Goal: Transaction & Acquisition: Purchase product/service

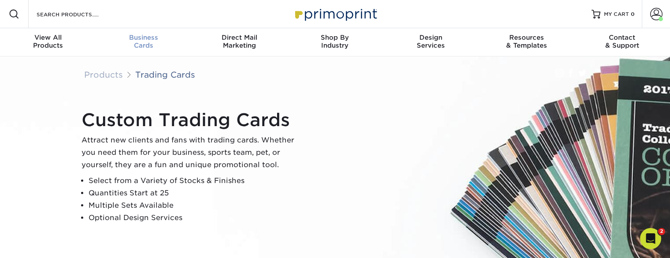
click at [147, 52] on link "Business Cards" at bounding box center [144, 42] width 96 height 28
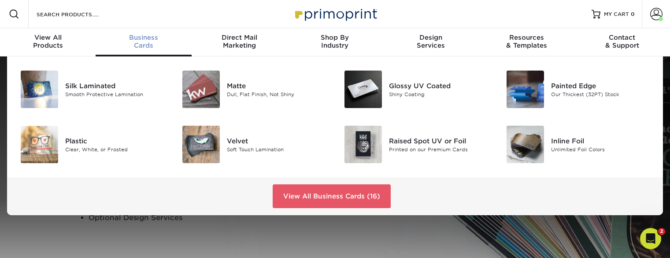
click at [237, 229] on div at bounding box center [335, 199] width 670 height 286
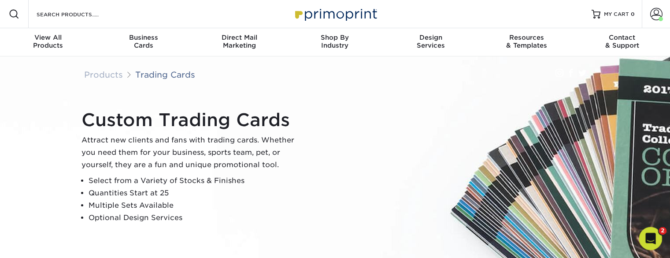
click at [650, 237] on icon "Open Intercom Messenger" at bounding box center [650, 237] width 15 height 15
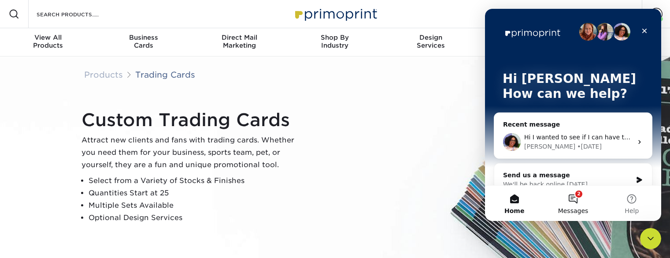
click at [572, 208] on span "Messages" at bounding box center [573, 211] width 30 height 6
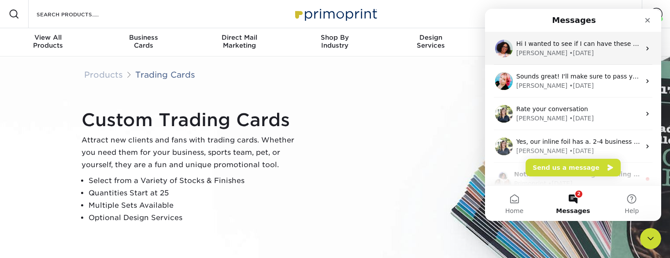
click at [584, 50] on div "[PERSON_NAME] • [DATE]" at bounding box center [578, 52] width 124 height 9
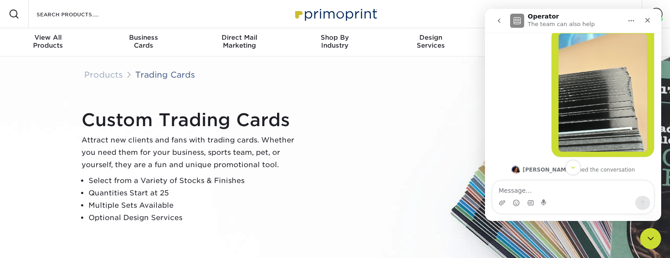
scroll to position [212, 0]
click at [626, 99] on img "Sean says…" at bounding box center [603, 93] width 89 height 118
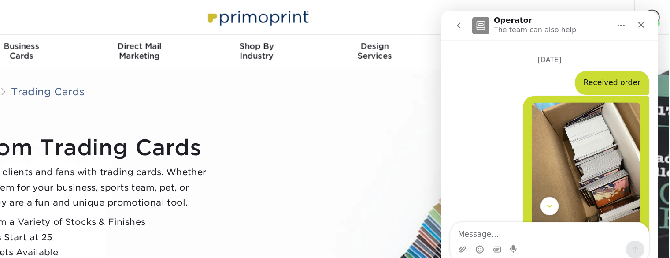
scroll to position [13, 0]
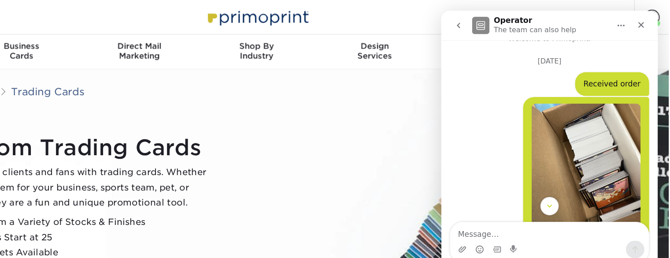
click at [582, 132] on img "Sean says…" at bounding box center [559, 145] width 89 height 118
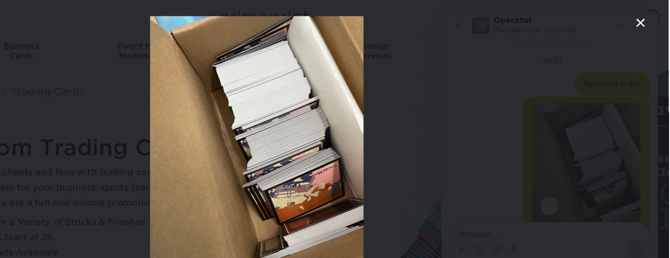
click at [403, 137] on div "Intercom messenger" at bounding box center [180, 129] width 670 height 258
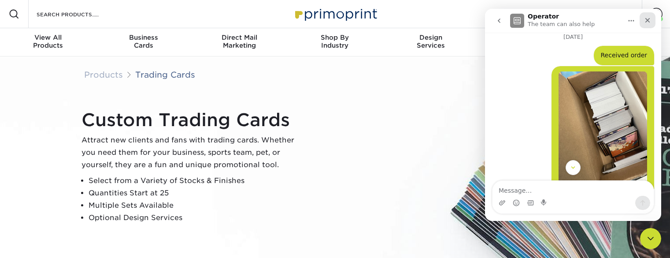
click at [645, 18] on icon "Close" at bounding box center [647, 20] width 7 height 7
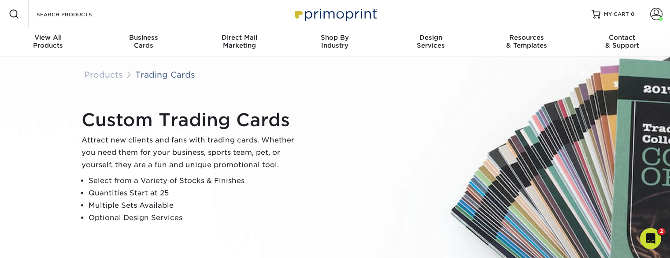
scroll to position [1476, 0]
click at [651, 249] on img at bounding box center [335, 181] width 1348 height 899
click at [47, 42] on div "View All Products" at bounding box center [48, 41] width 96 height 16
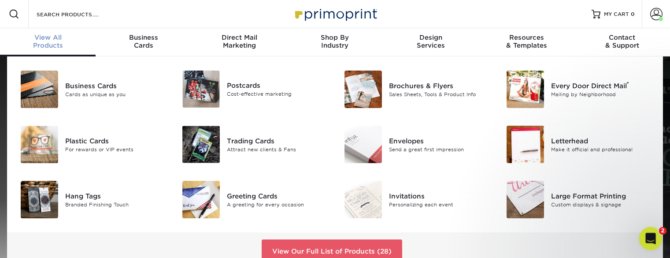
click at [655, 232] on div "Open Intercom Messenger" at bounding box center [649, 237] width 29 height 29
